Goal: Information Seeking & Learning: Learn about a topic

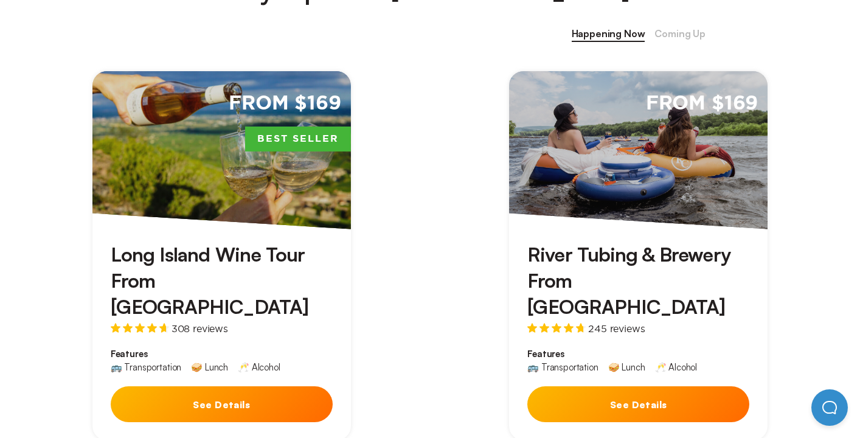
scroll to position [550, 0]
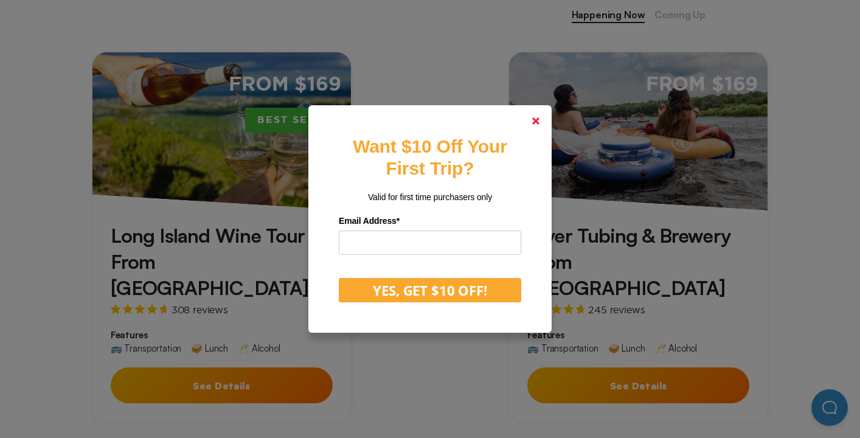
click at [533, 118] on polygon at bounding box center [535, 120] width 7 height 7
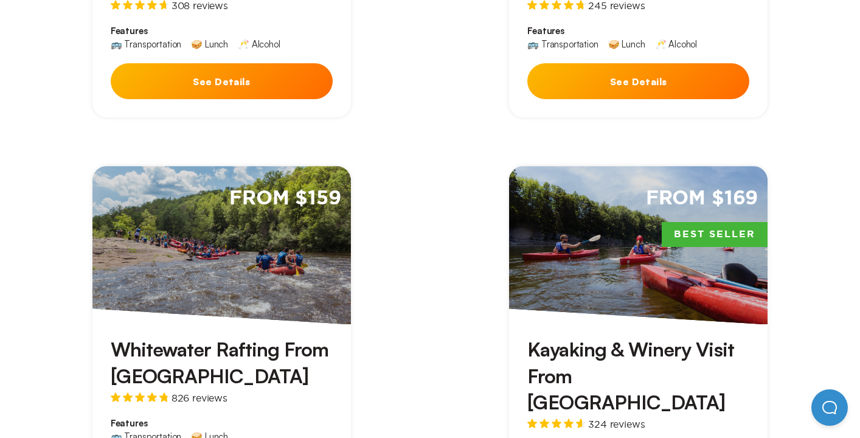
scroll to position [1031, 0]
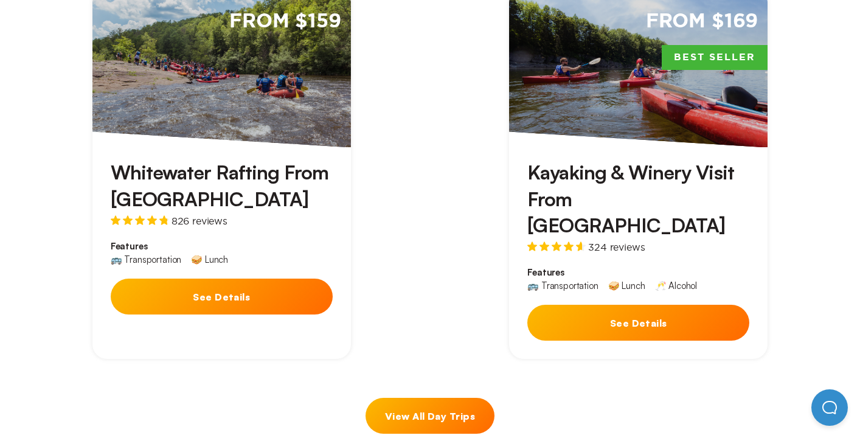
click at [276, 278] on button "See Details" at bounding box center [222, 296] width 222 height 36
click at [671, 305] on button "See Details" at bounding box center [638, 323] width 222 height 36
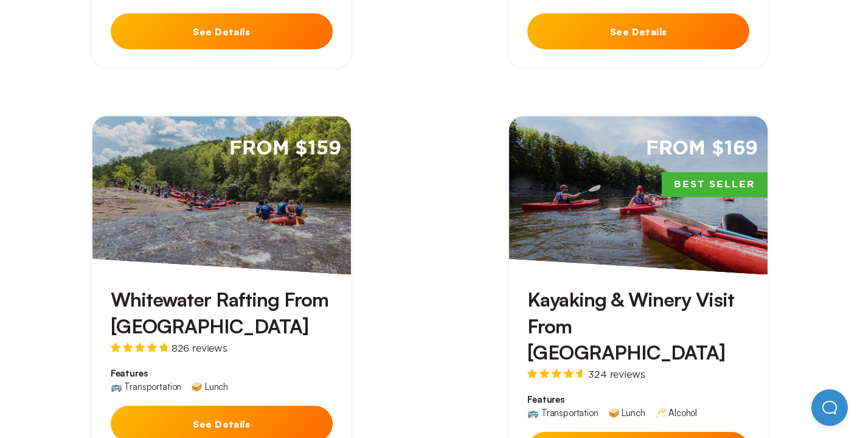
scroll to position [1025, 0]
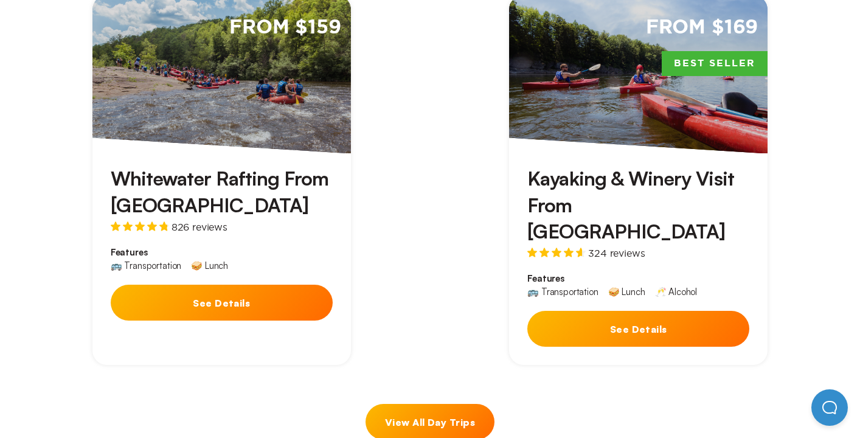
click at [623, 311] on button "See Details" at bounding box center [638, 329] width 222 height 36
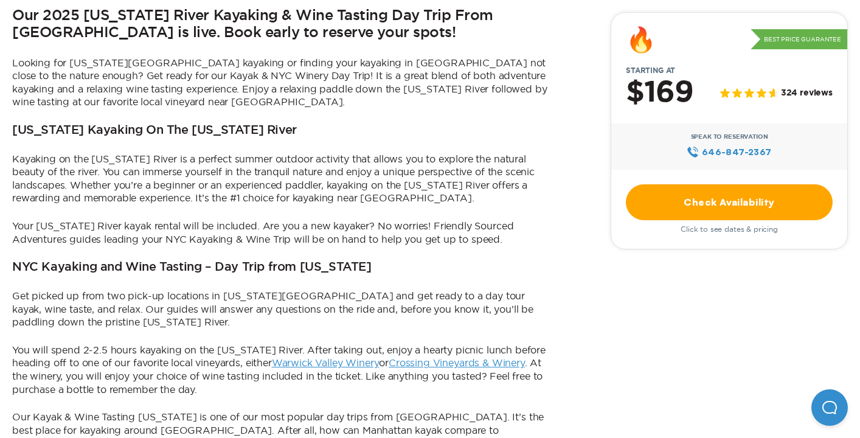
scroll to position [652, 0]
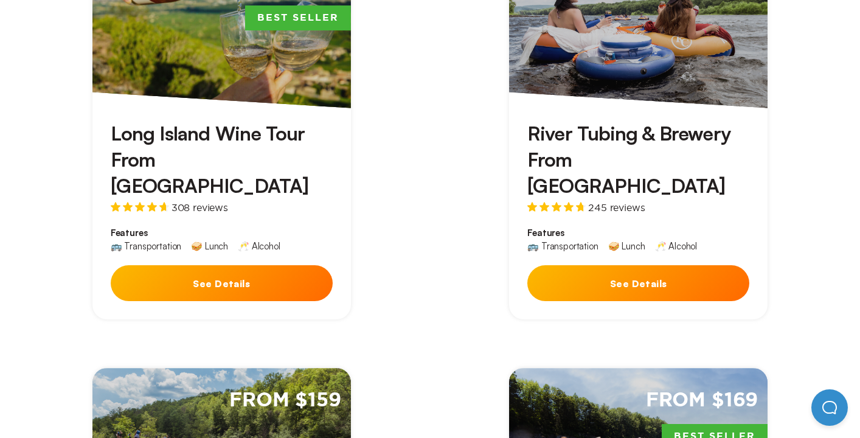
scroll to position [1025, 0]
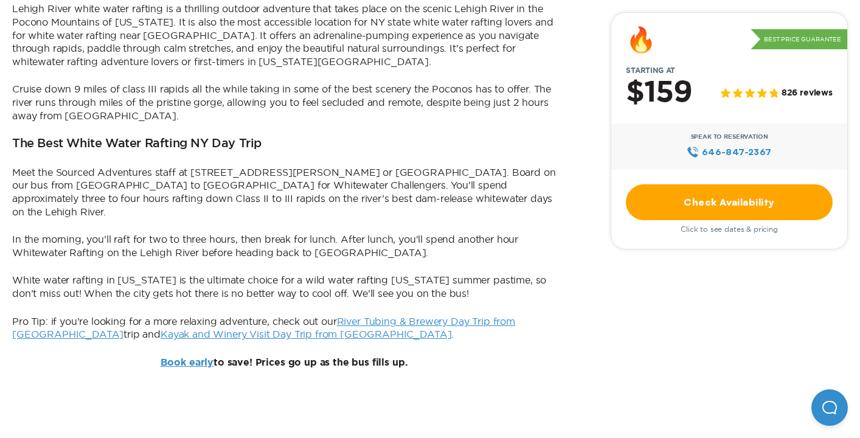
scroll to position [892, 0]
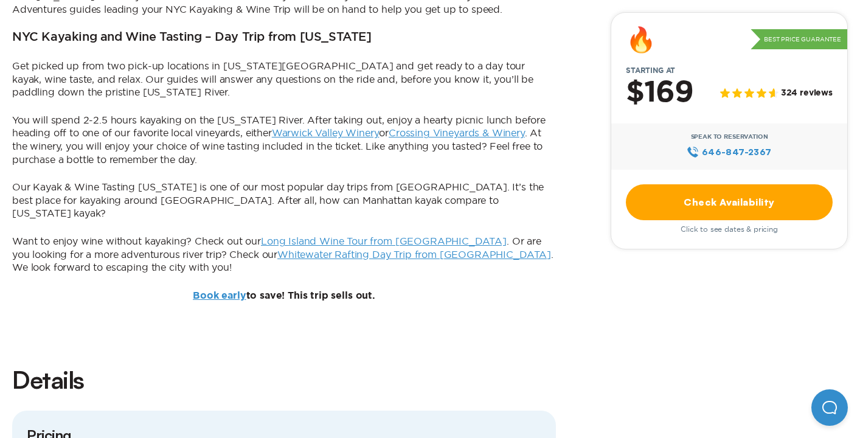
scroll to position [884, 0]
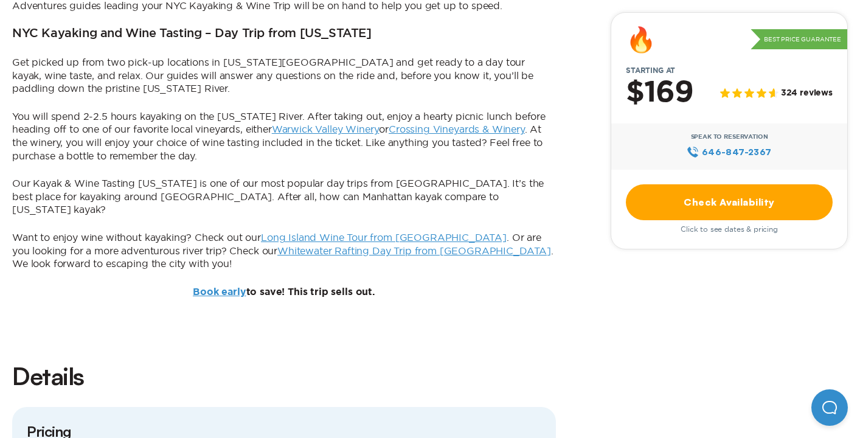
click at [329, 199] on p "Our Kayak & Wine Tasting [US_STATE] is one of our most popular day trips from […" at bounding box center [283, 197] width 543 height 40
drag, startPoint x: 329, startPoint y: 199, endPoint x: 354, endPoint y: 198, distance: 24.3
click at [354, 198] on p "Our Kayak & Wine Tasting [US_STATE] is one of our most popular day trips from […" at bounding box center [283, 197] width 543 height 40
copy p "[US_STATE] kayak"
